Goal: Find specific page/section: Find specific page/section

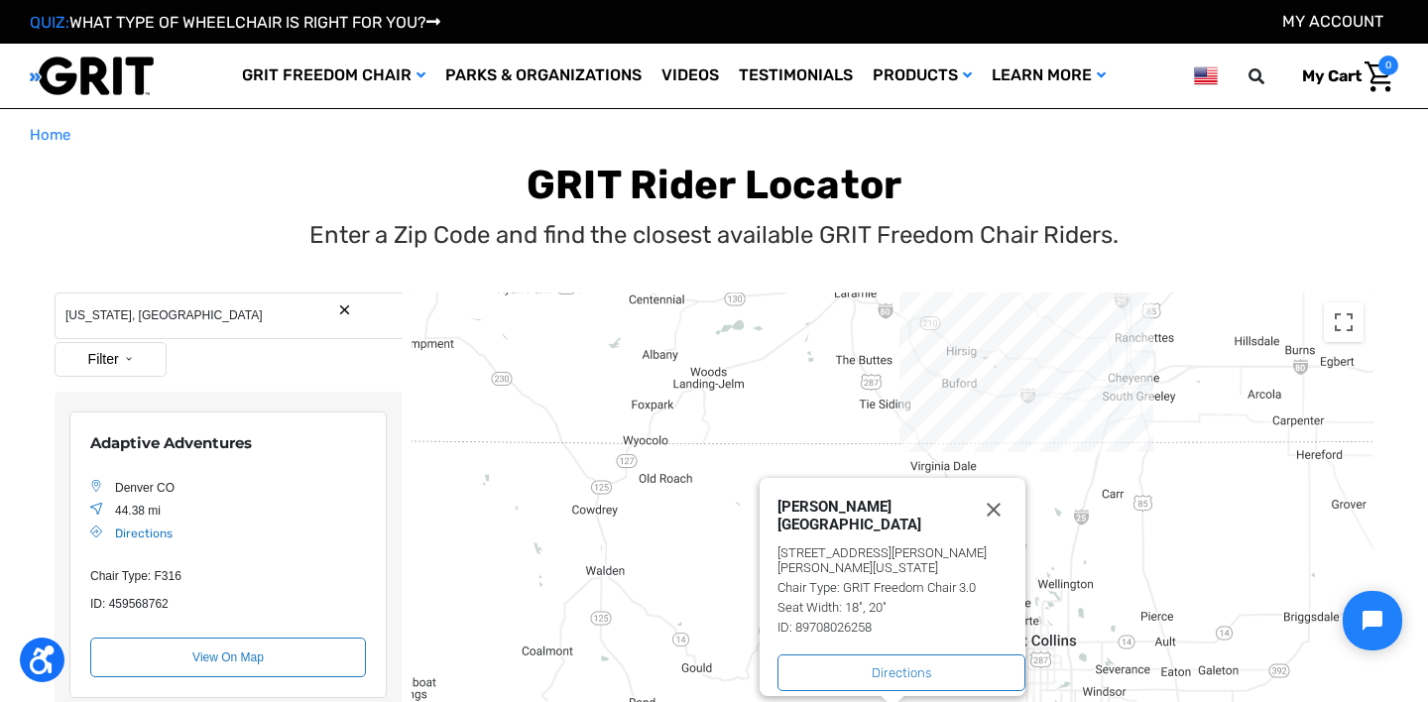
click at [150, 321] on input "[US_STATE], [GEOGRAPHIC_DATA]" at bounding box center [229, 316] width 348 height 47
click at [150, 321] on input "Colorado, USA" at bounding box center [229, 316] width 348 height 47
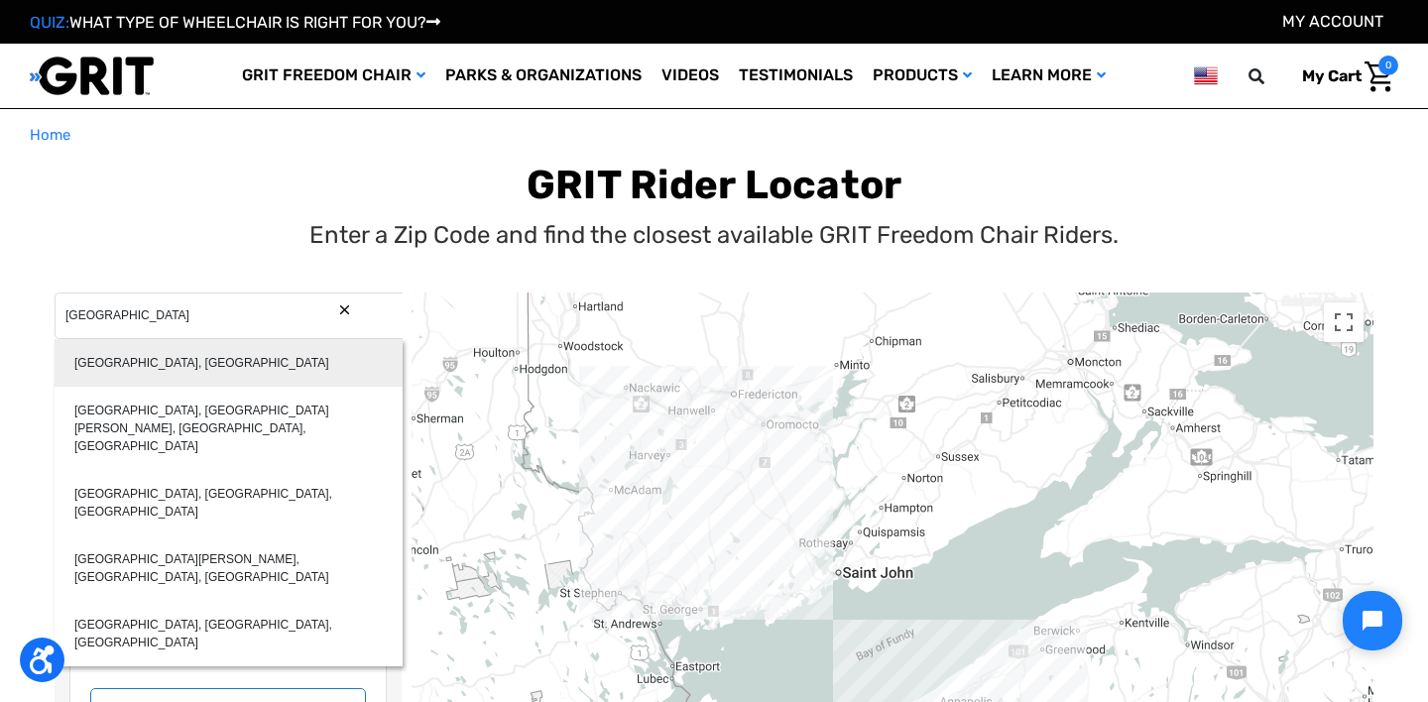
type input "Nova Scotia, Canada"
click at [147, 364] on div "Nova Scotia, Canada" at bounding box center [229, 363] width 348 height 48
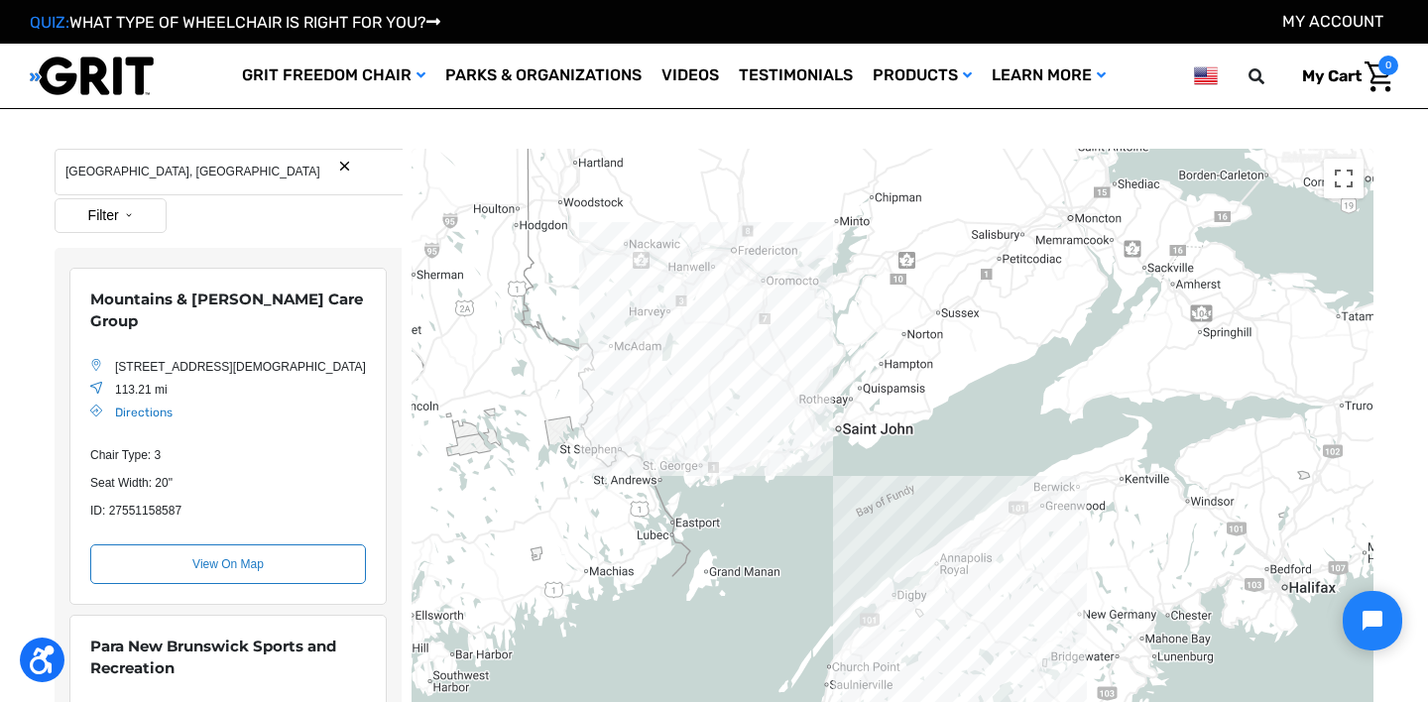
scroll to position [36, 0]
click at [117, 205] on button "Filter" at bounding box center [111, 214] width 112 height 35
click at [101, 286] on label "Ambassador" at bounding box center [116, 289] width 76 height 18
click at [78, 286] on input "Ambassador" at bounding box center [71, 289] width 13 height 18
checkbox input "true"
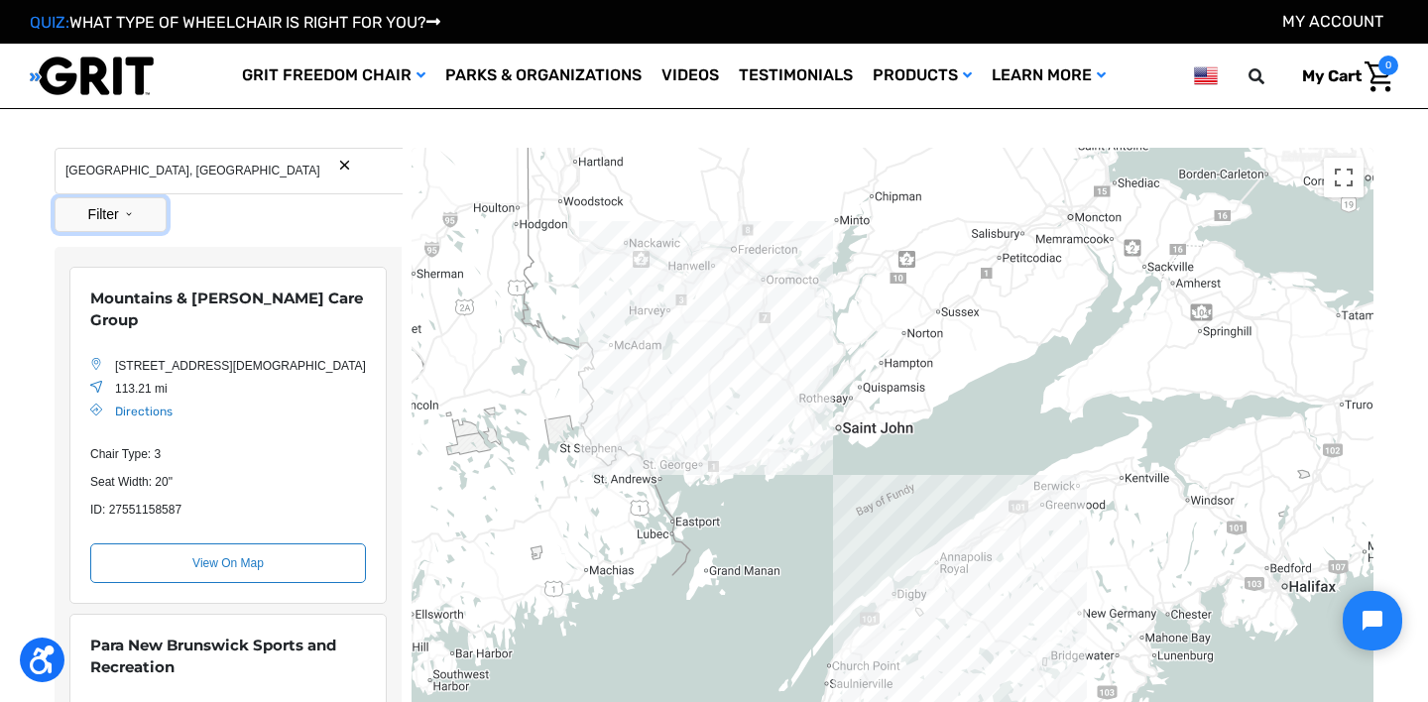
click at [120, 210] on button "Filter" at bounding box center [111, 214] width 112 height 35
click at [107, 322] on label "Customer" at bounding box center [108, 326] width 61 height 18
click at [78, 322] on input "Customer" at bounding box center [71, 326] width 13 height 18
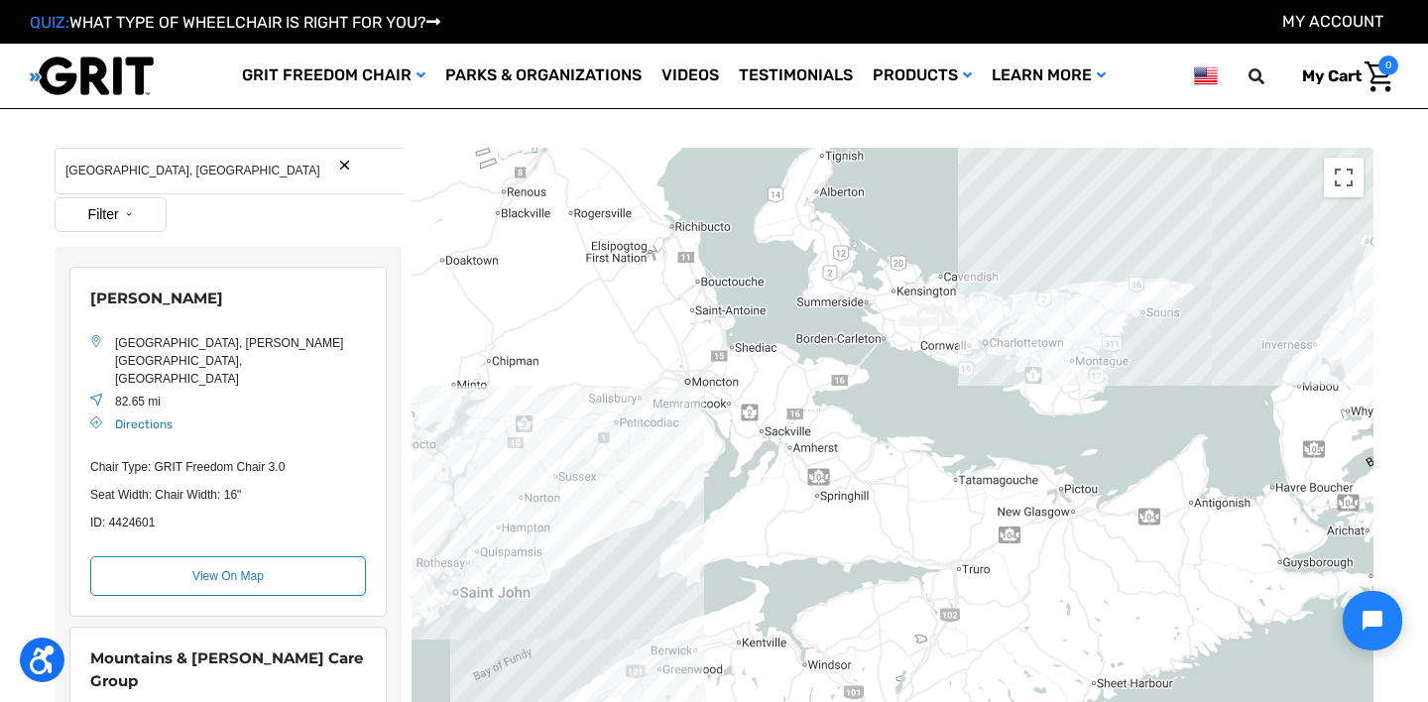
drag, startPoint x: 536, startPoint y: 575, endPoint x: 631, endPoint y: 316, distance: 275.4
click at [631, 316] on div "Location Map" at bounding box center [892, 594] width 962 height 892
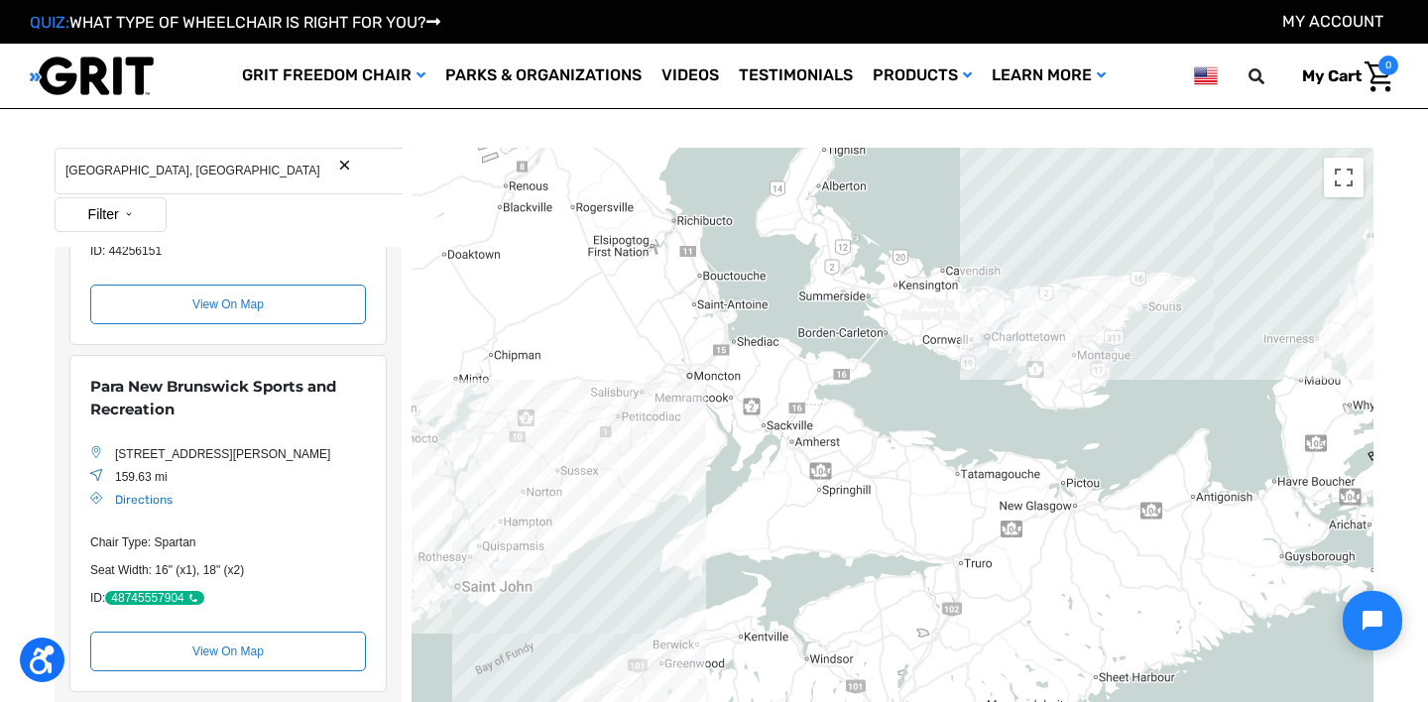
scroll to position [1270, 0]
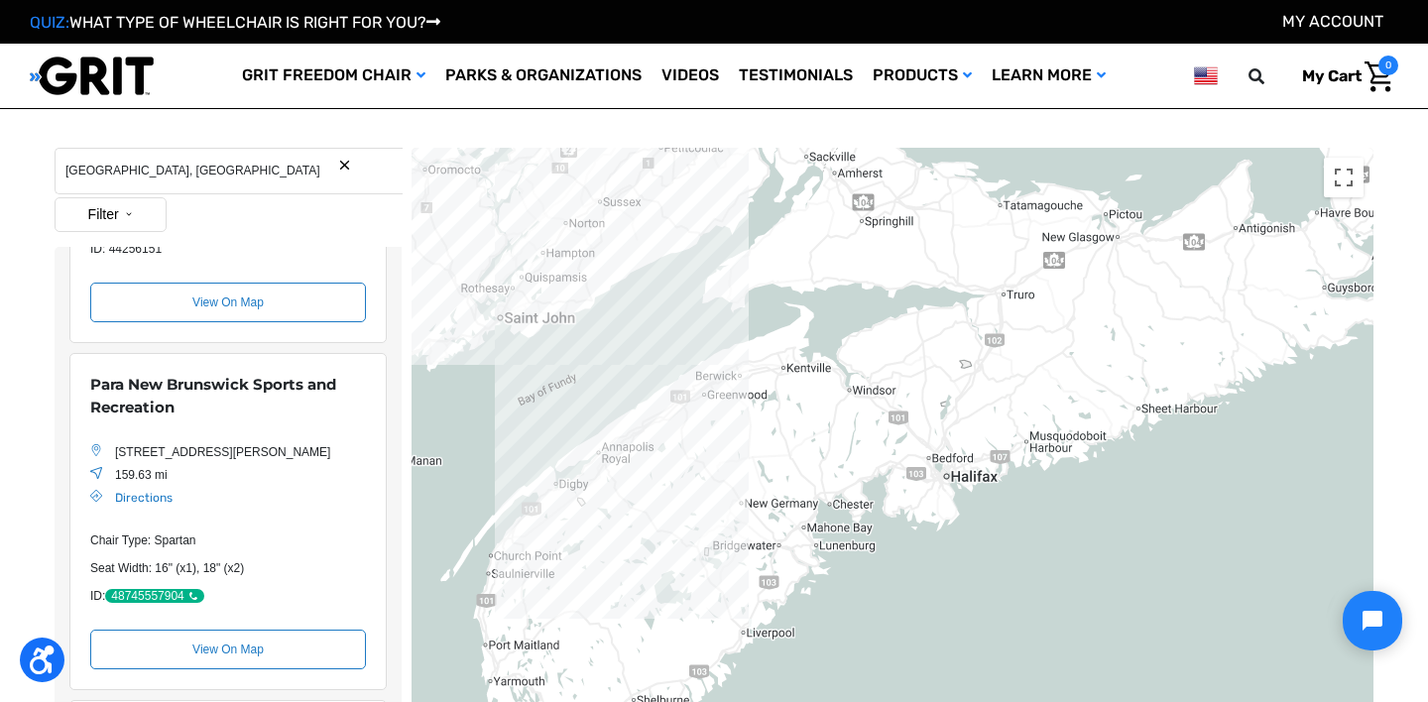
drag, startPoint x: 675, startPoint y: 582, endPoint x: 734, endPoint y: 273, distance: 314.8
click at [734, 268] on div "Location Map" at bounding box center [892, 594] width 962 height 892
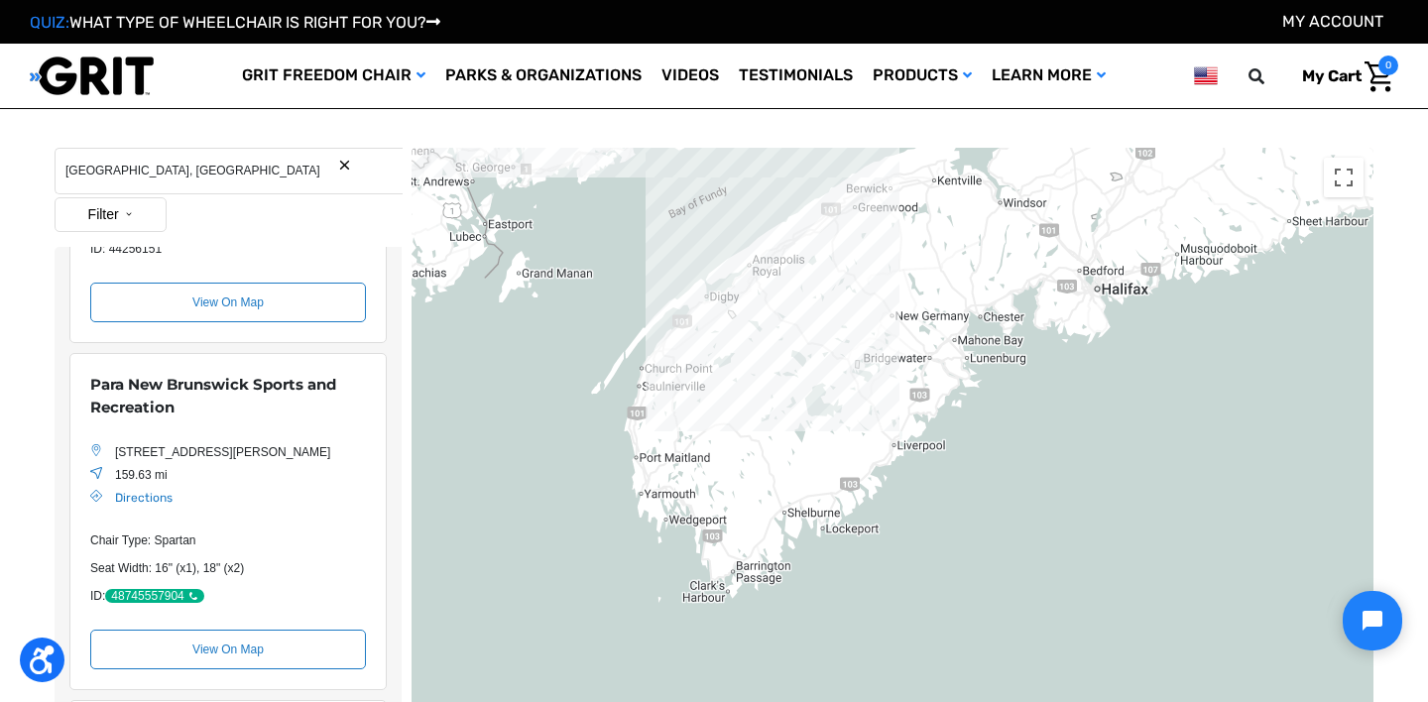
drag, startPoint x: 712, startPoint y: 462, endPoint x: 845, endPoint y: 316, distance: 197.2
click at [845, 316] on div "Location Map" at bounding box center [892, 594] width 962 height 892
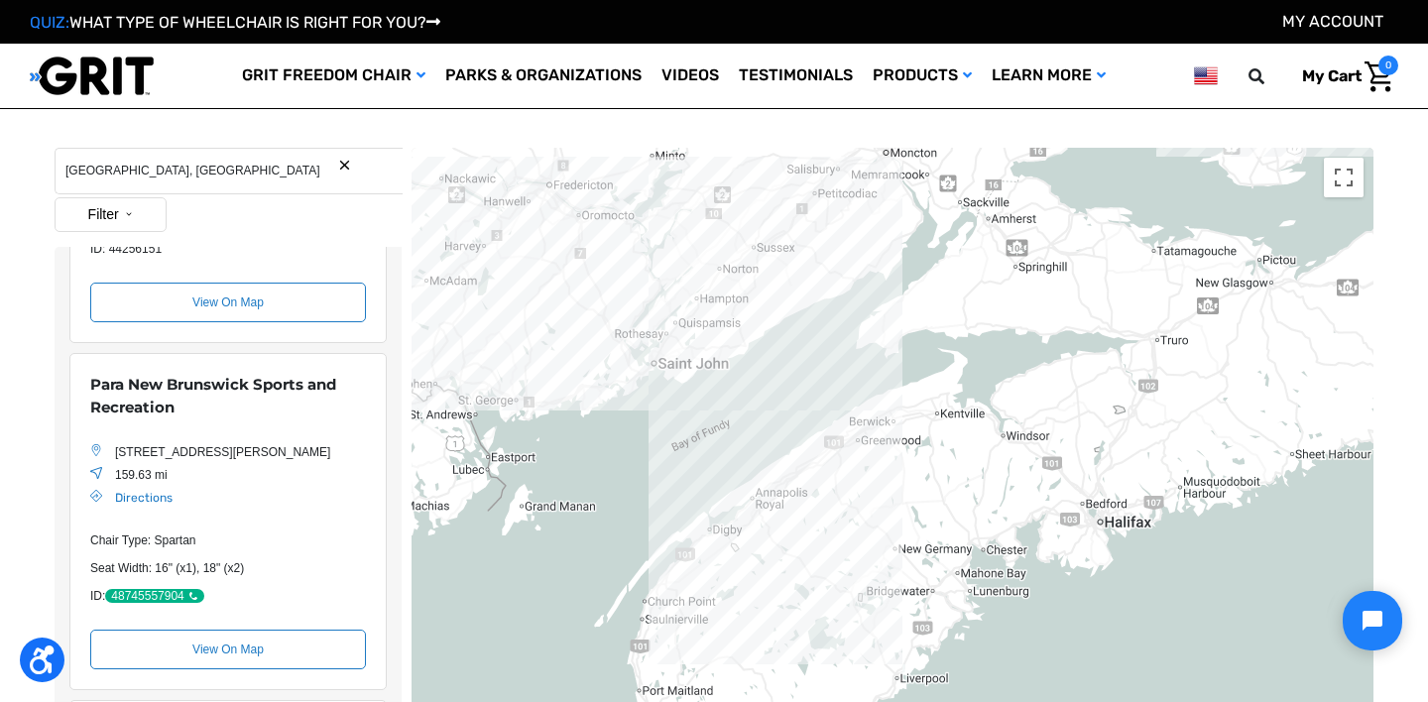
drag, startPoint x: 748, startPoint y: 277, endPoint x: 752, endPoint y: 518, distance: 241.0
click at [752, 518] on div "Location Map" at bounding box center [892, 594] width 962 height 892
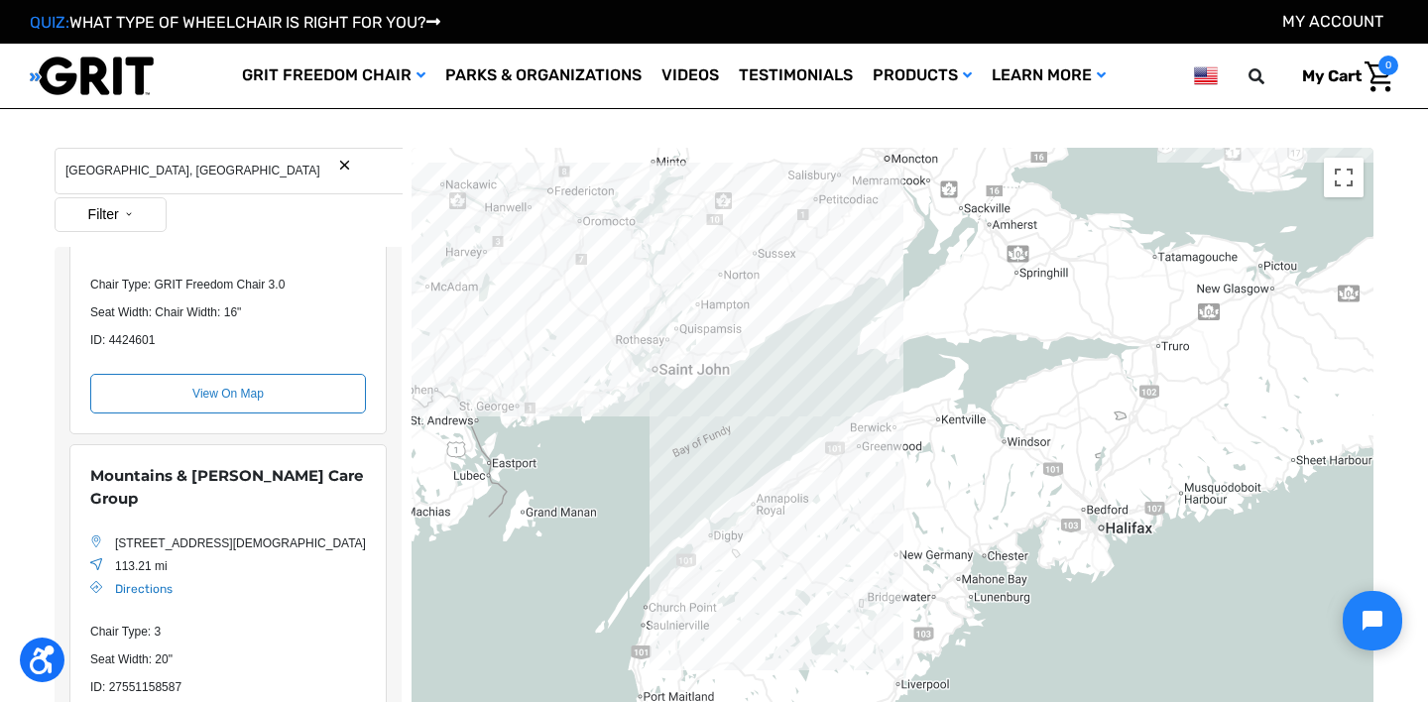
scroll to position [183, 0]
drag, startPoint x: 353, startPoint y: 459, endPoint x: 88, endPoint y: 459, distance: 264.7
click at [88, 459] on div "Mountains & Meadows Care Group 98 Church St, Digby, Nova Scotia B0V 1A0, Canada…" at bounding box center [227, 611] width 317 height 337
copy div "Mountains & Meadows Care Group"
